Goal: Information Seeking & Learning: Find specific fact

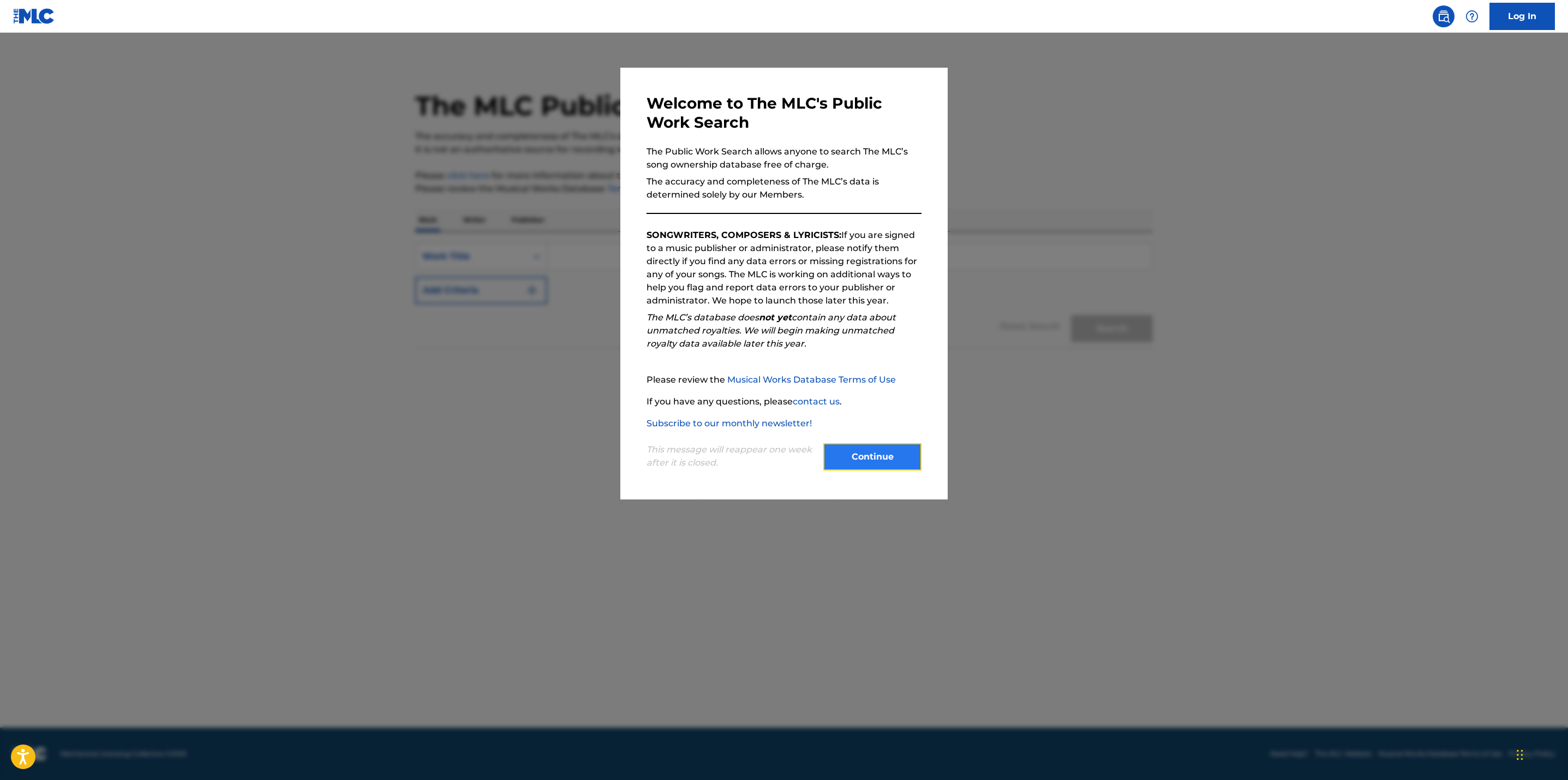
click at [865, 453] on button "Continue" at bounding box center [872, 457] width 98 height 28
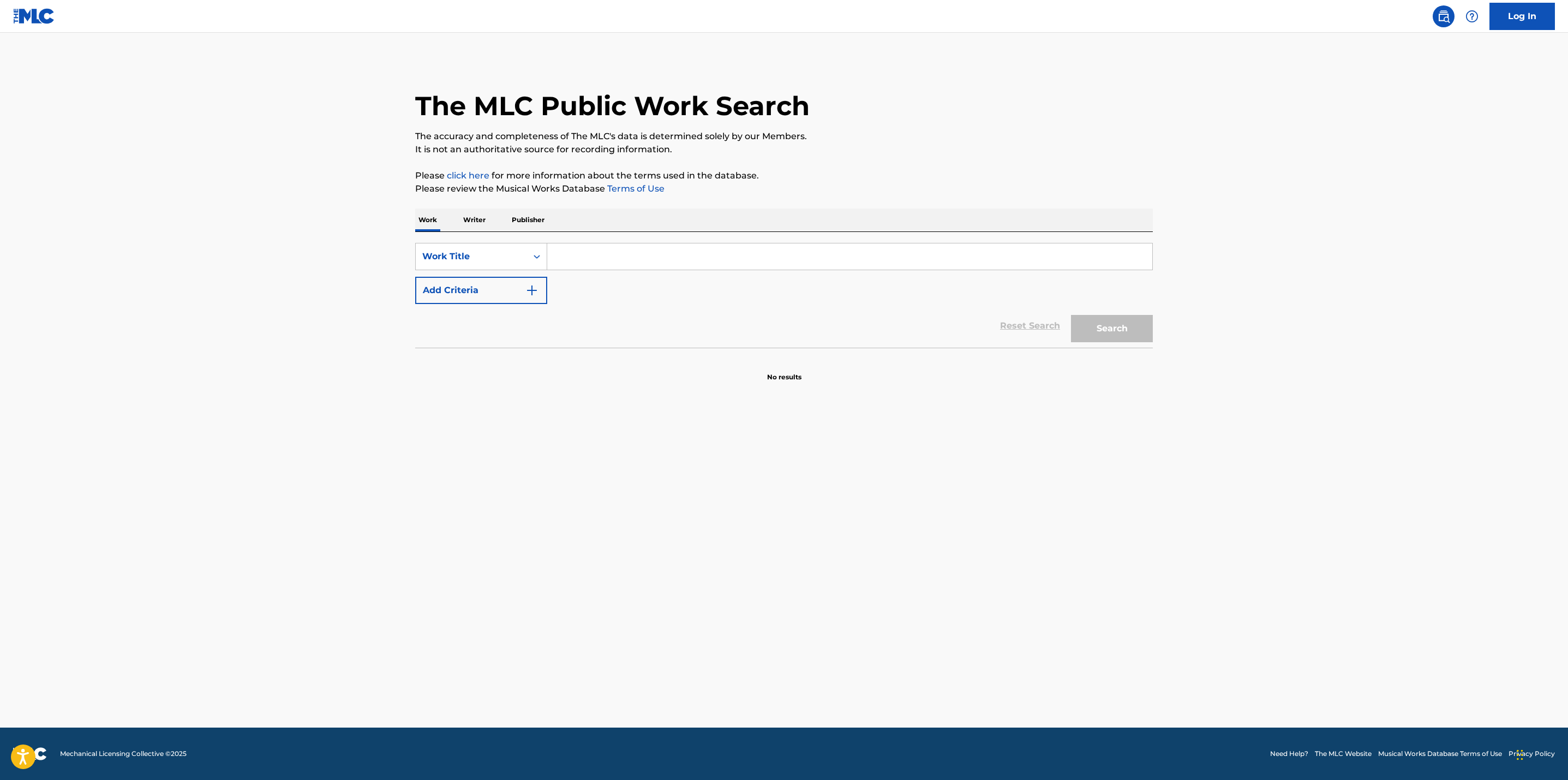
click at [578, 259] on input "Search Form" at bounding box center [849, 256] width 605 height 26
type input "she used to love me a lot"
click at [527, 286] on img "Search Form" at bounding box center [532, 290] width 13 height 13
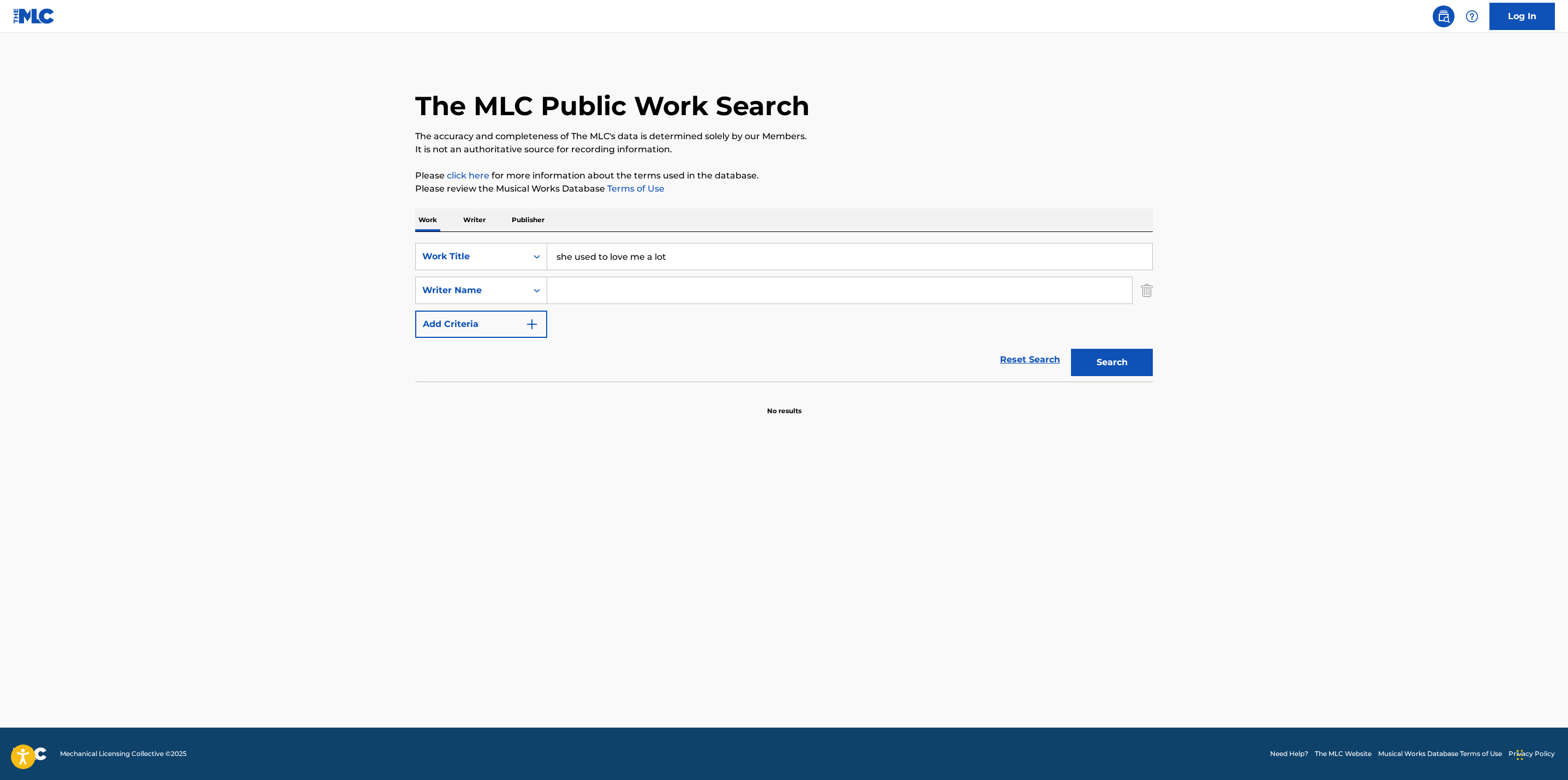
click at [628, 294] on input "Search Form" at bounding box center [840, 290] width 585 height 26
drag, startPoint x: 679, startPoint y: 256, endPoint x: 541, endPoint y: 257, distance: 138.0
click at [541, 257] on div "SearchWithCriteria24dc18ec-b1fd-4e8c-abbf-98dd7dc8bbc3 Work Title she used to l…" at bounding box center [784, 256] width 737 height 28
drag, startPoint x: 632, startPoint y: 291, endPoint x: 520, endPoint y: 287, distance: 112.1
click at [520, 287] on div "SearchWithCriteriacd4cde01-fc75-4eb9-a636-6626d78c81da Writer Name [PERSON_NAME]" at bounding box center [784, 290] width 737 height 28
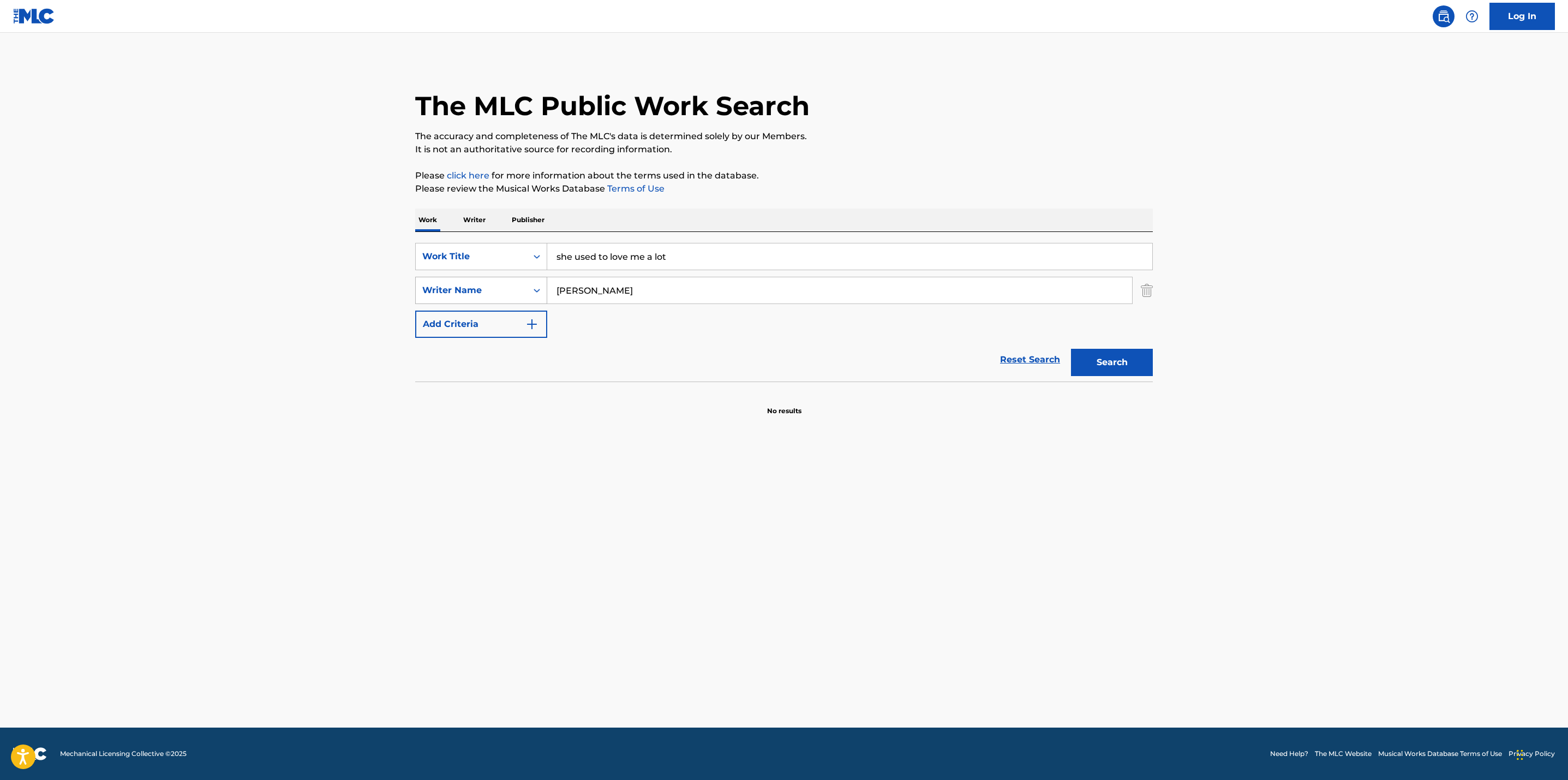
paste input "[PERSON_NAME]"
click at [1089, 364] on button "Search" at bounding box center [1112, 362] width 82 height 28
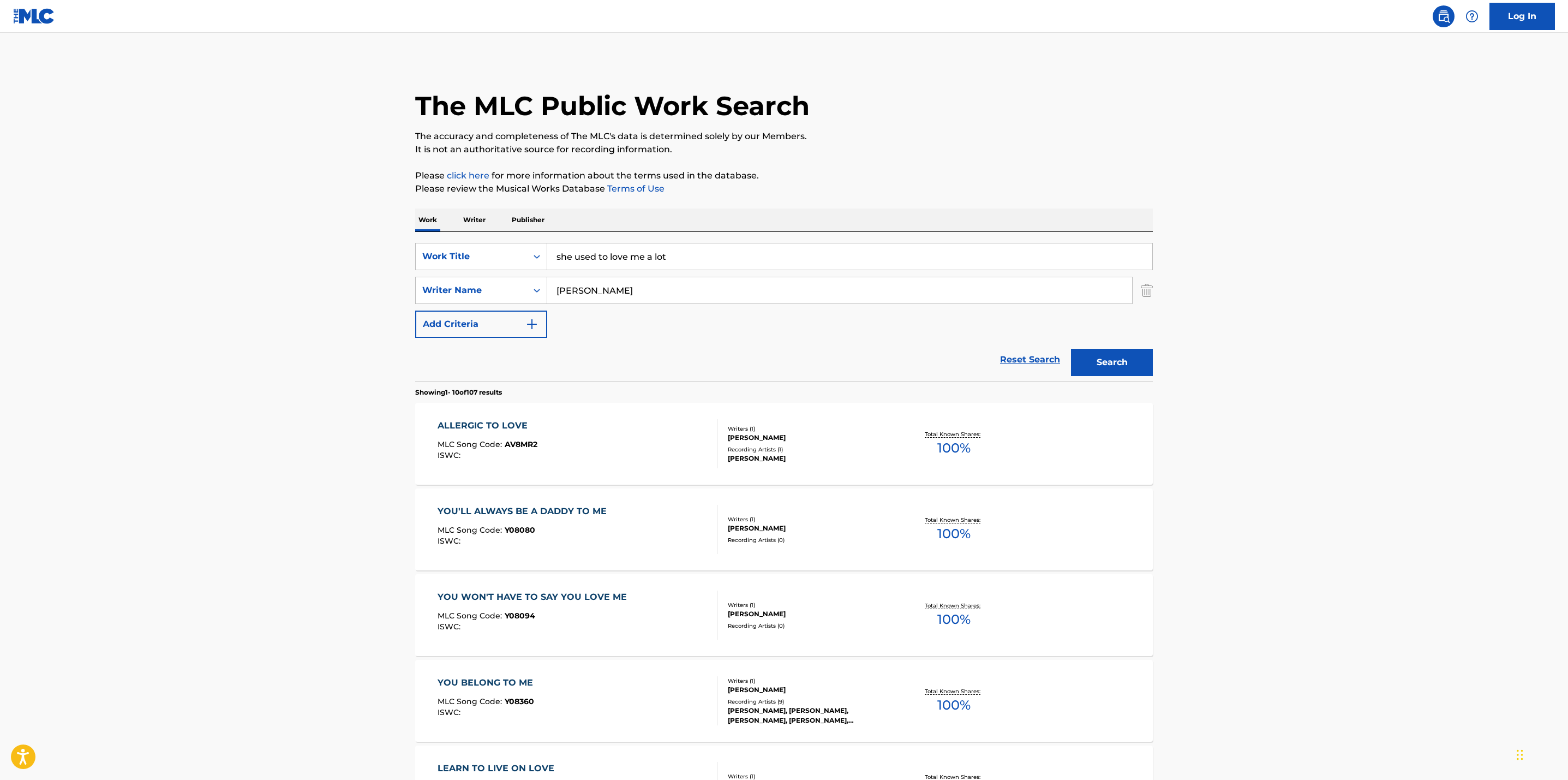
drag, startPoint x: 623, startPoint y: 287, endPoint x: 431, endPoint y: 271, distance: 192.7
click at [431, 271] on div "SearchWithCriteria24dc18ec-b1fd-4e8c-abbf-98dd7dc8bbc3 Work Title she used to l…" at bounding box center [784, 290] width 737 height 95
paste input "[PERSON_NAME]"
type input "[PERSON_NAME]"
click at [1103, 364] on button "Search" at bounding box center [1112, 362] width 82 height 28
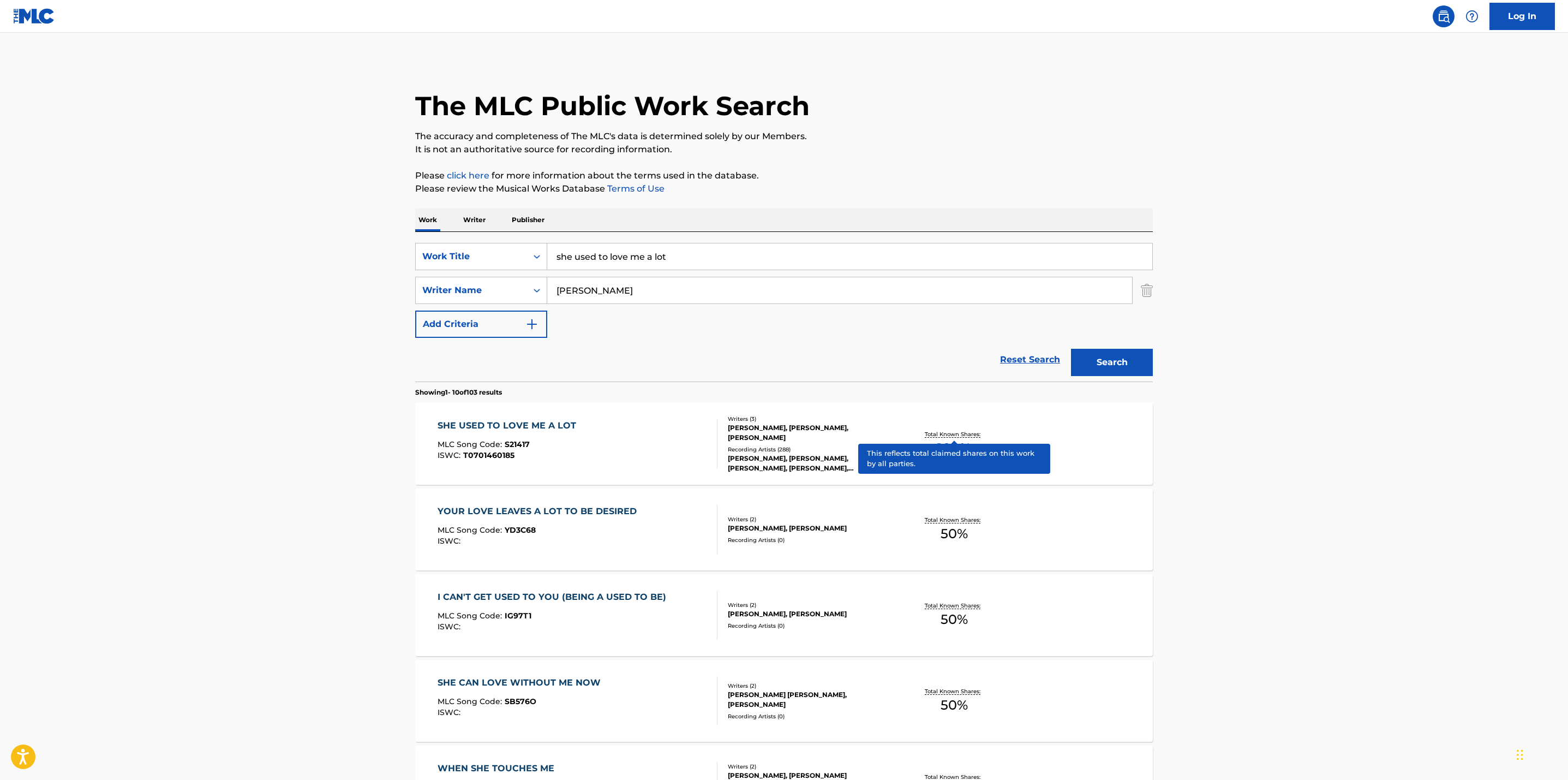
click at [940, 431] on p "Total Known Shares:" at bounding box center [954, 434] width 58 height 8
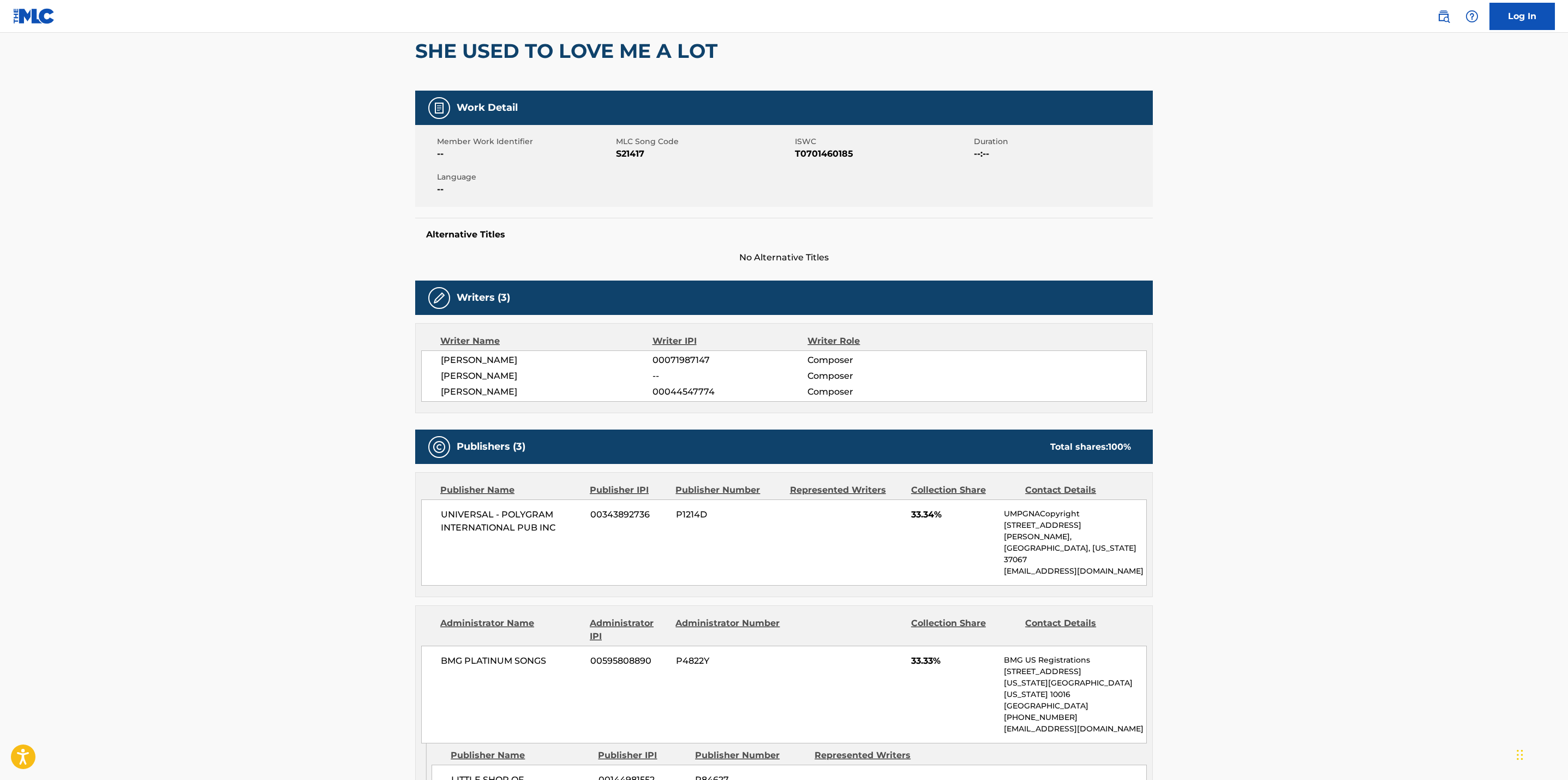
scroll to position [95, 0]
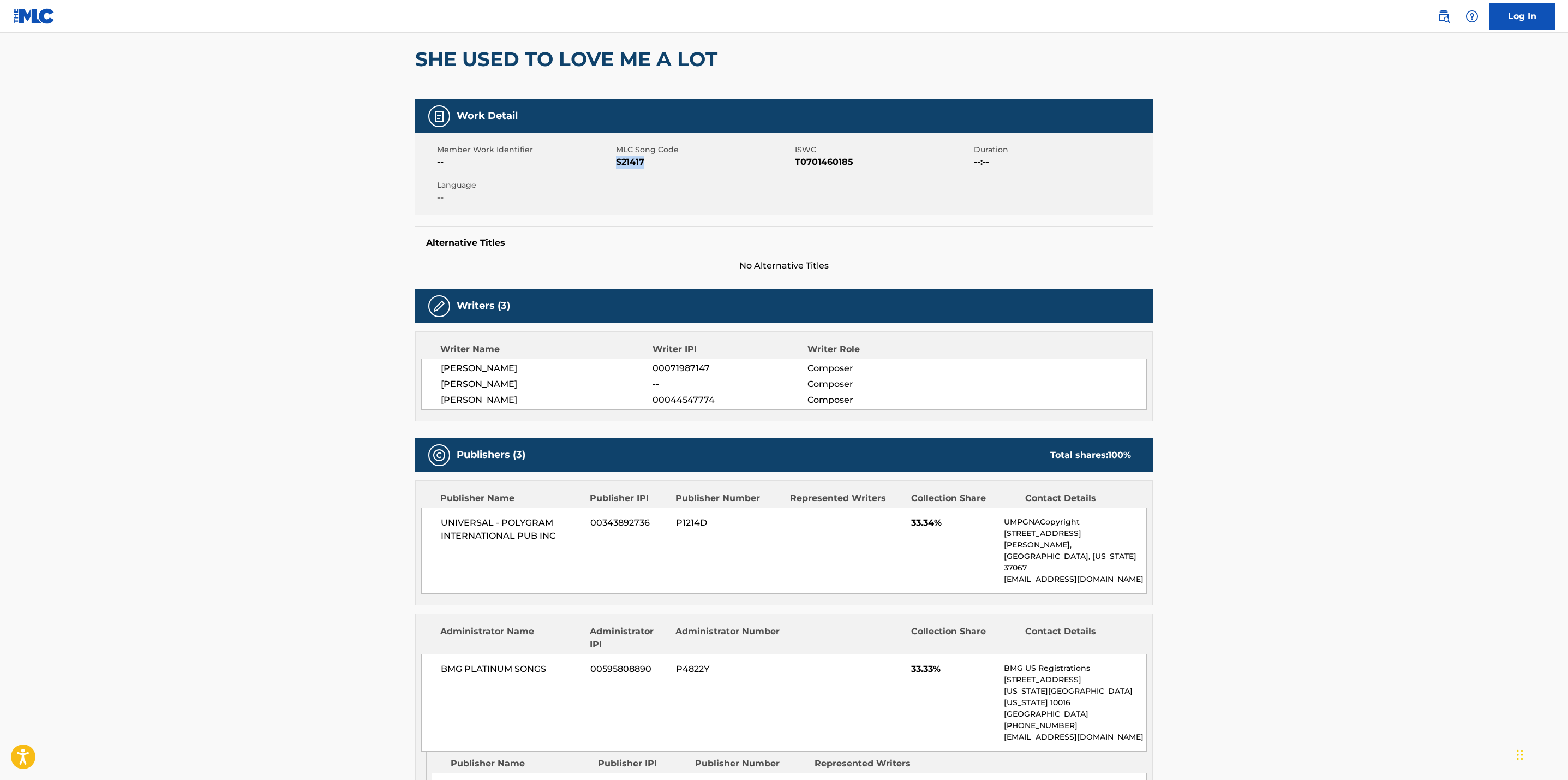
drag, startPoint x: 648, startPoint y: 162, endPoint x: 617, endPoint y: 161, distance: 31.0
click at [617, 161] on span "S21417" at bounding box center [703, 162] width 176 height 13
copy span "S21417"
drag, startPoint x: 852, startPoint y: 159, endPoint x: 794, endPoint y: 164, distance: 58.2
click at [795, 164] on span "T0701460185" at bounding box center [883, 162] width 176 height 13
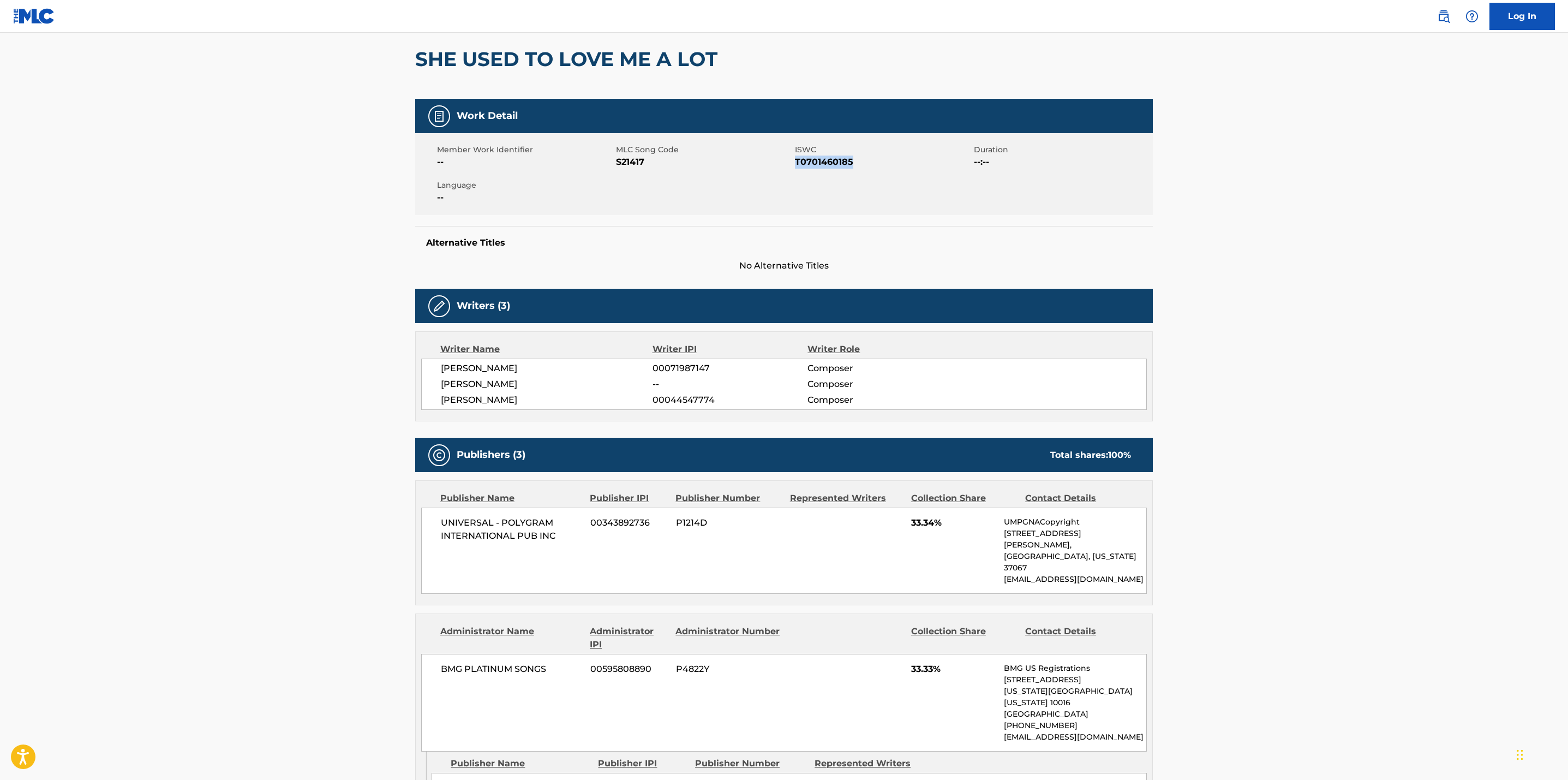
copy span "T0701460185"
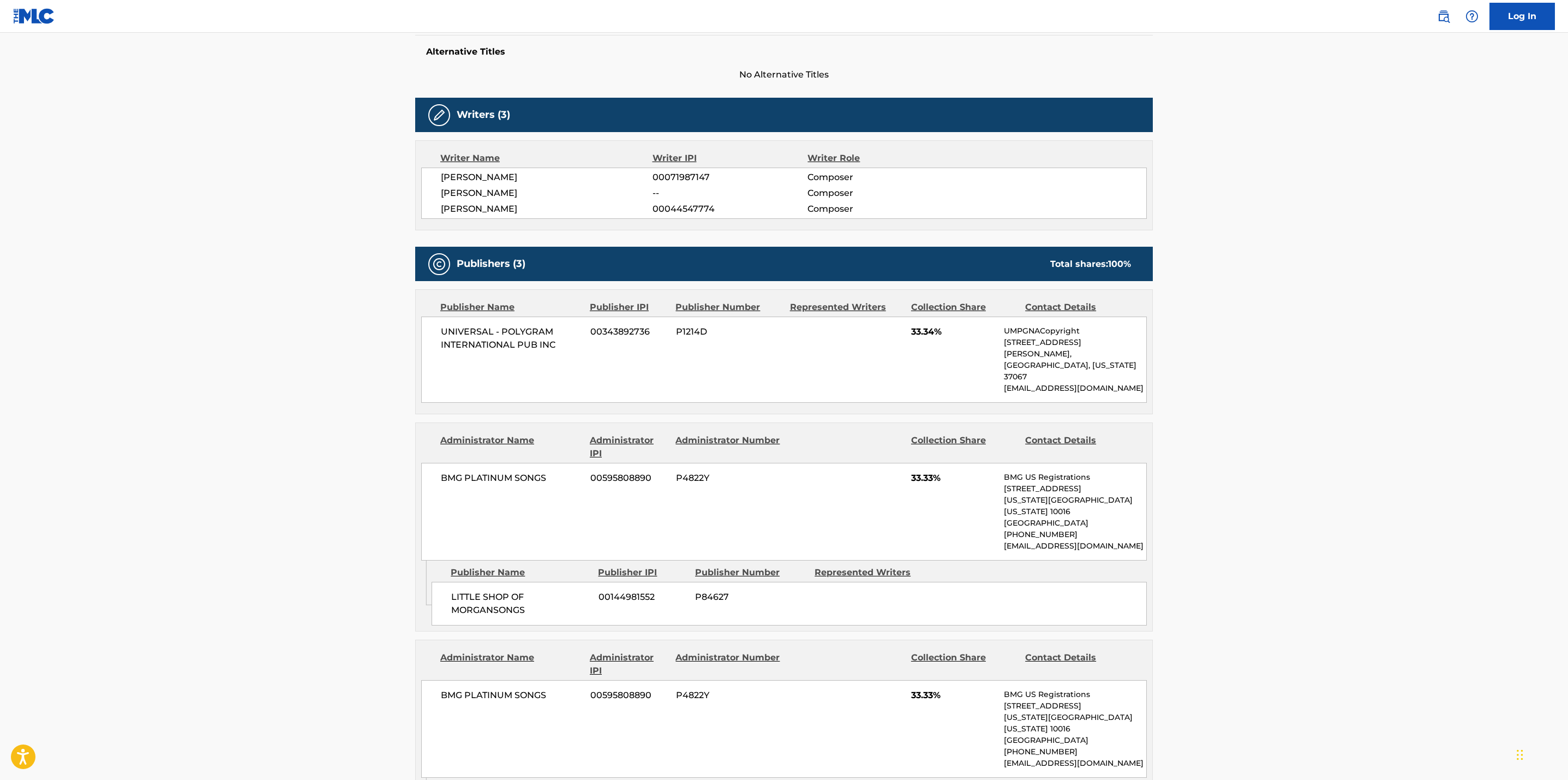
scroll to position [0, 0]
